Goal: Information Seeking & Learning: Find specific fact

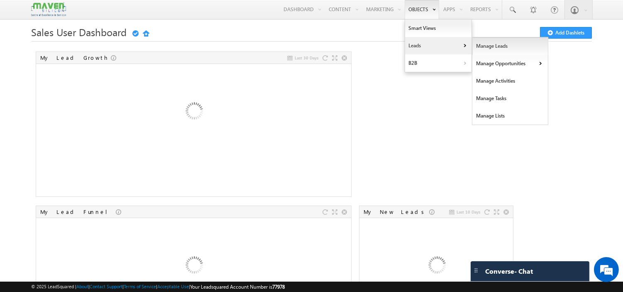
click at [518, 43] on link "Manage Leads" at bounding box center [511, 45] width 76 height 17
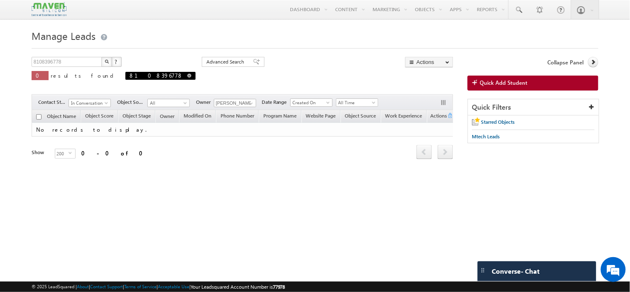
click at [187, 77] on span at bounding box center [189, 76] width 4 height 4
type input "Search Objects"
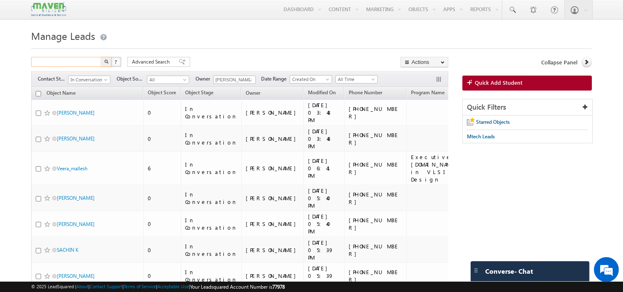
click at [73, 63] on input "text" at bounding box center [66, 62] width 71 height 10
paste input "97415 85466"
click at [48, 62] on input "97415 85466" at bounding box center [66, 62] width 71 height 10
type input "9741585466"
click at [101, 57] on button "button" at bounding box center [106, 62] width 11 height 10
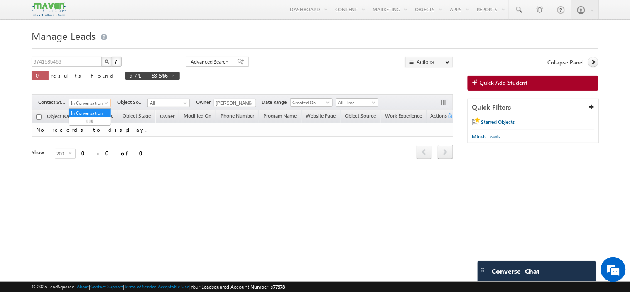
click at [107, 106] on span at bounding box center [107, 104] width 7 height 7
click at [98, 115] on link "All" at bounding box center [90, 112] width 42 height 7
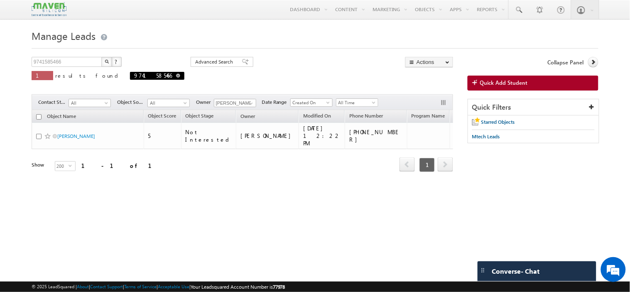
click at [176, 77] on span at bounding box center [178, 76] width 4 height 4
type input "Search Objects"
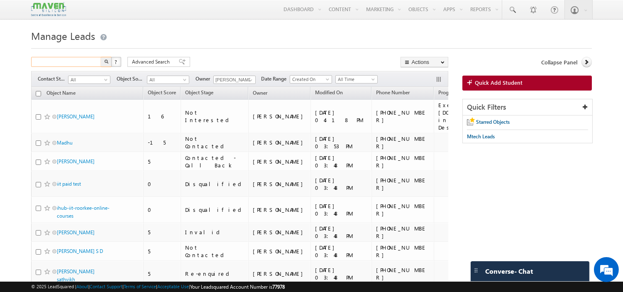
click at [63, 63] on input "text" at bounding box center [66, 62] width 71 height 10
paste input "96666 49132"
click at [51, 61] on input "96666 49132" at bounding box center [66, 62] width 71 height 10
type input "9666649132"
click at [101, 57] on button "button" at bounding box center [106, 62] width 11 height 10
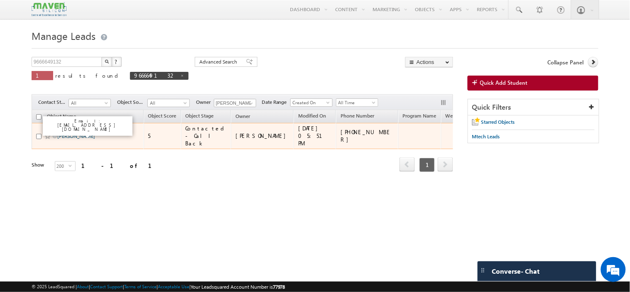
click at [89, 135] on link "[PERSON_NAME]" at bounding box center [76, 136] width 38 height 6
